Goal: Navigation & Orientation: Find specific page/section

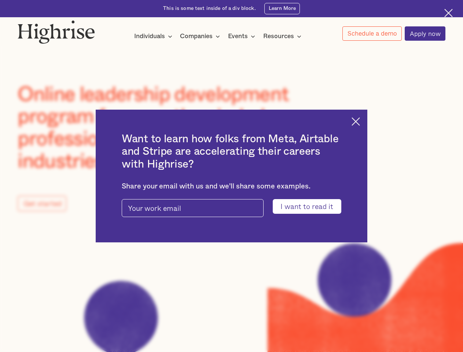
click at [311, 207] on input "I want to read it" at bounding box center [306, 206] width 68 height 14
click at [360, 120] on img at bounding box center [355, 121] width 8 height 8
click at [57, 30] on img at bounding box center [56, 31] width 77 height 23
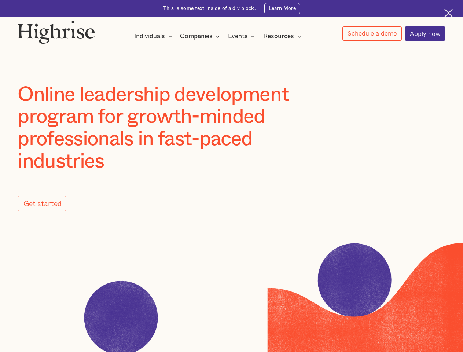
click at [153, 37] on div "Individuals" at bounding box center [149, 36] width 31 height 9
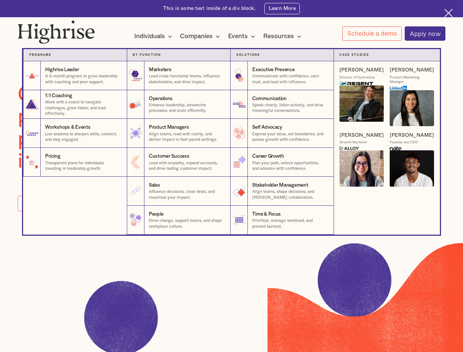
click at [201, 37] on div "Companies" at bounding box center [196, 36] width 33 height 9
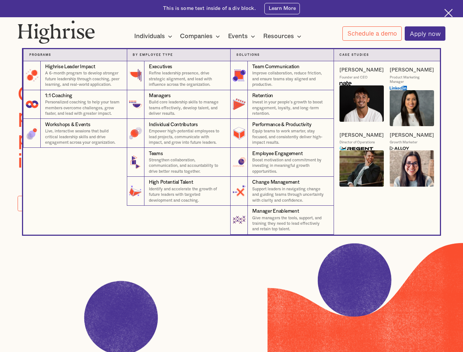
click at [243, 37] on div "Events" at bounding box center [238, 36] width 20 height 9
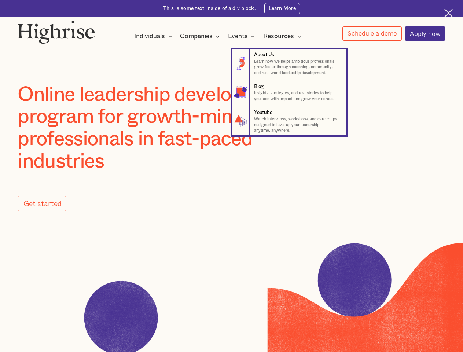
click at [284, 37] on div "Resources" at bounding box center [278, 36] width 31 height 9
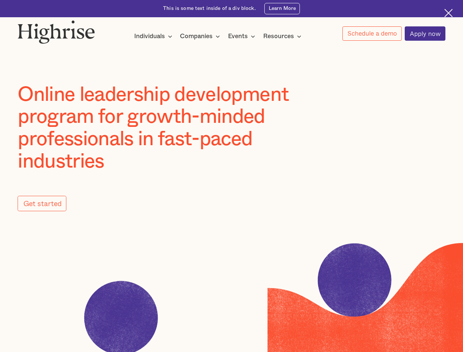
click at [371, 34] on link "Schedule a demo" at bounding box center [371, 33] width 59 height 14
